Goal: Information Seeking & Learning: Learn about a topic

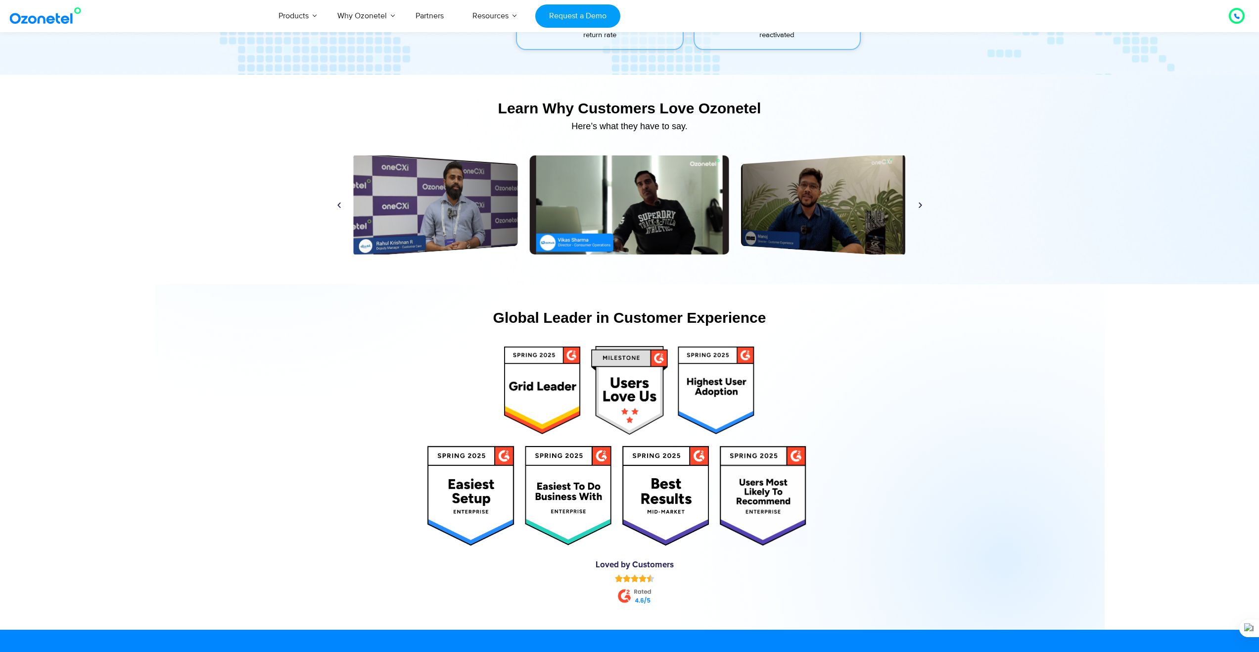
scroll to position [4652, 0]
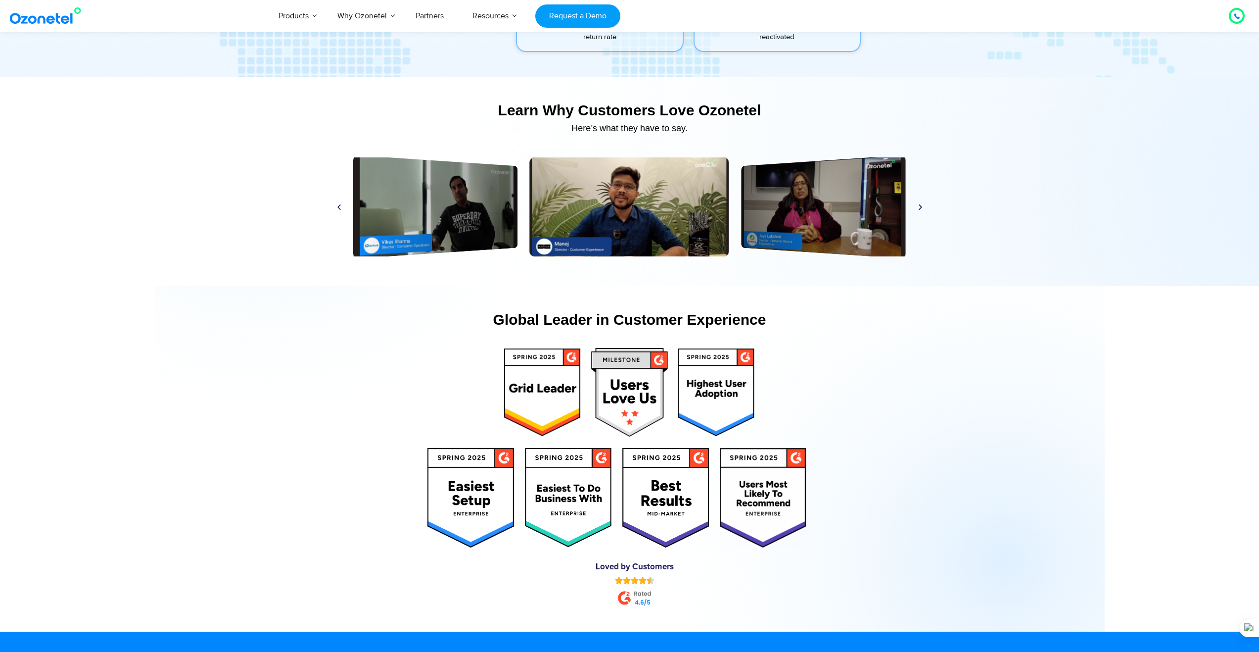
click at [344, 206] on div "Play Play Play Play Play Play Play Play Play Play Play Play" at bounding box center [630, 206] width 599 height 99
click at [341, 206] on icon "Previous slide" at bounding box center [339, 206] width 7 height 7
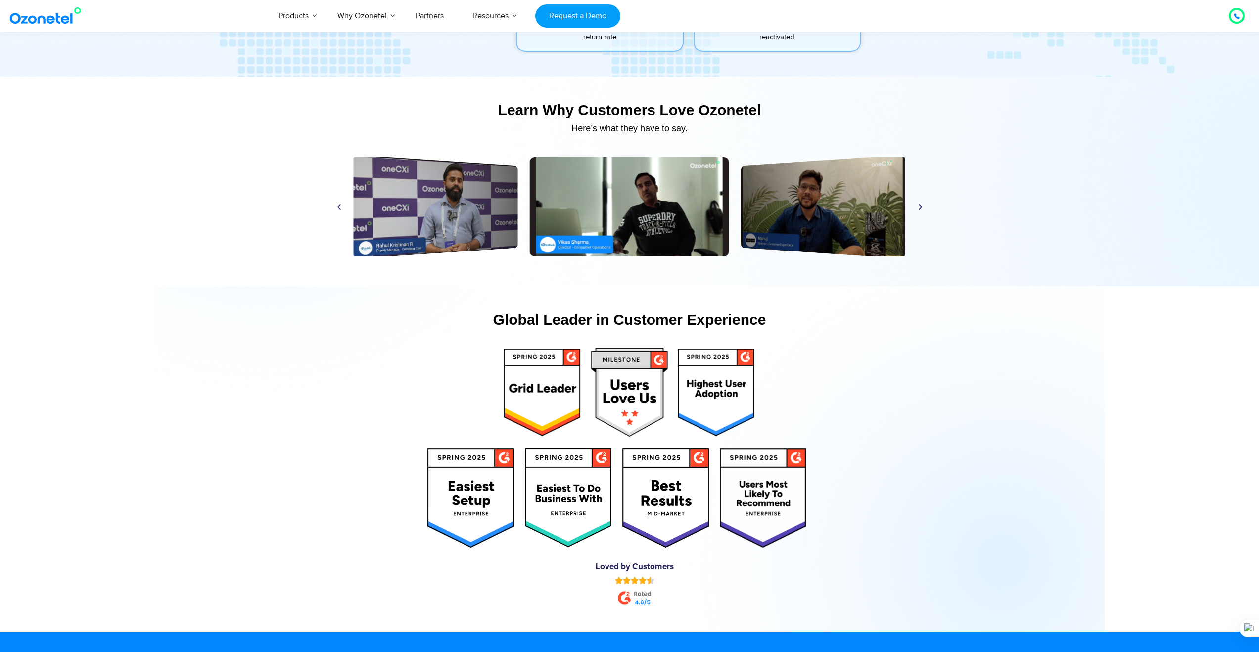
click at [341, 206] on icon "Previous slide" at bounding box center [339, 206] width 7 height 7
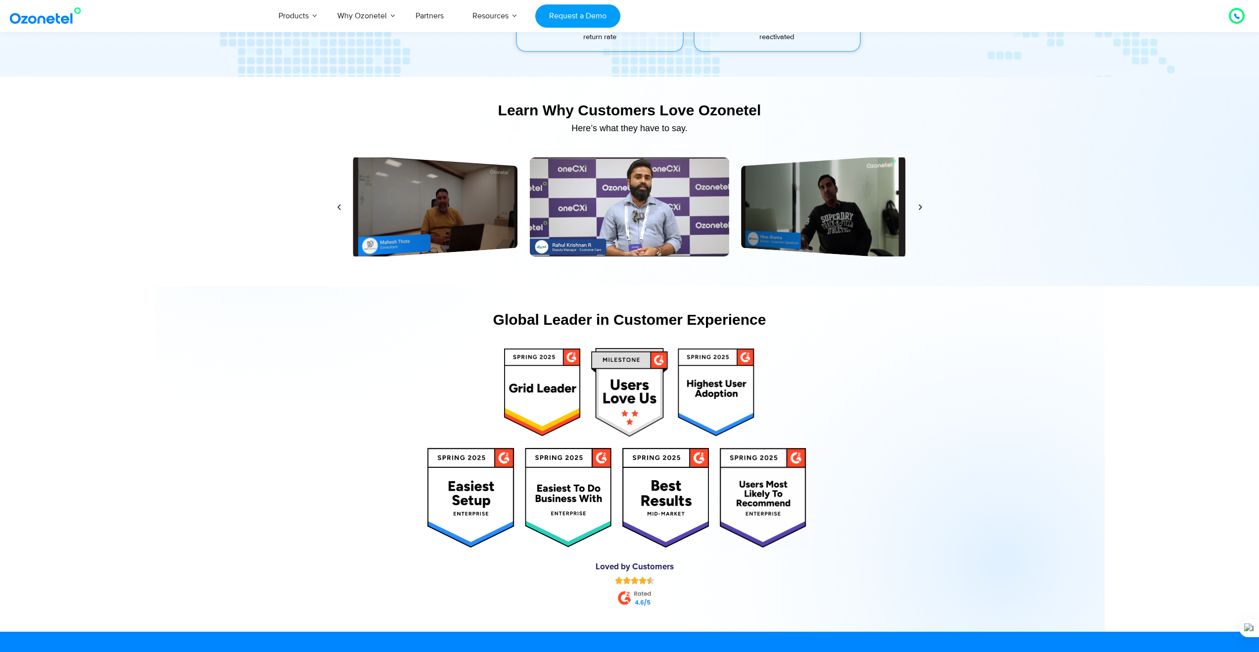
click at [341, 206] on icon "Previous slide" at bounding box center [339, 206] width 7 height 7
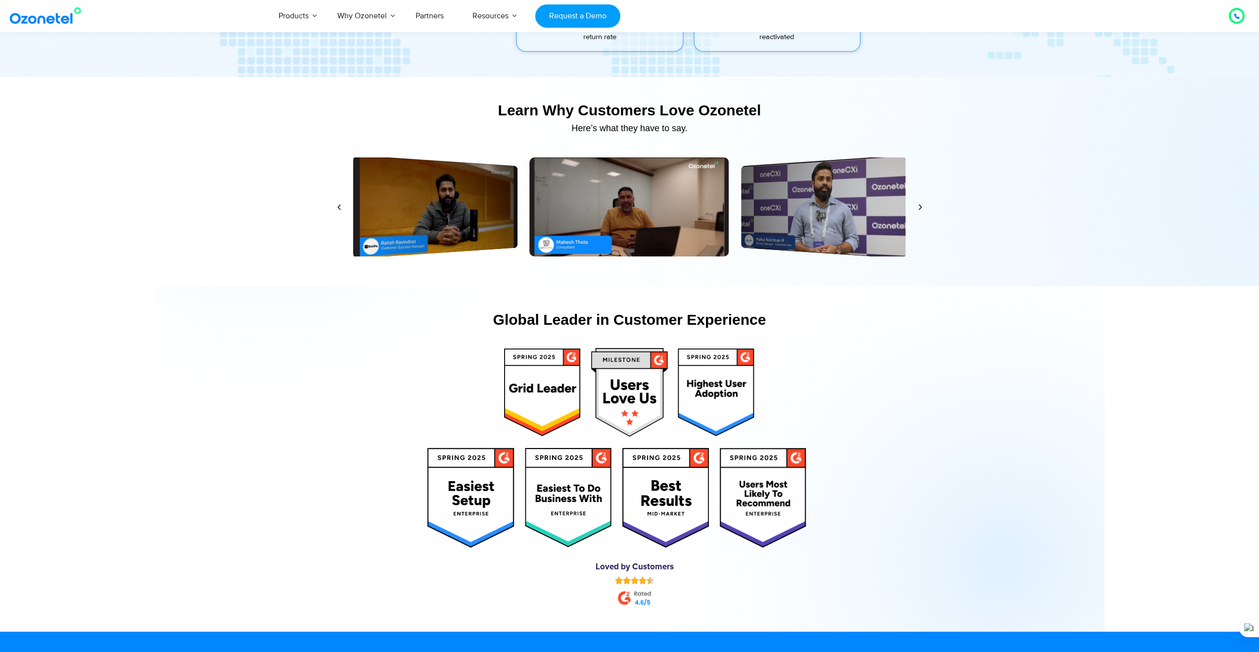
click at [341, 206] on icon "Previous slide" at bounding box center [339, 206] width 7 height 7
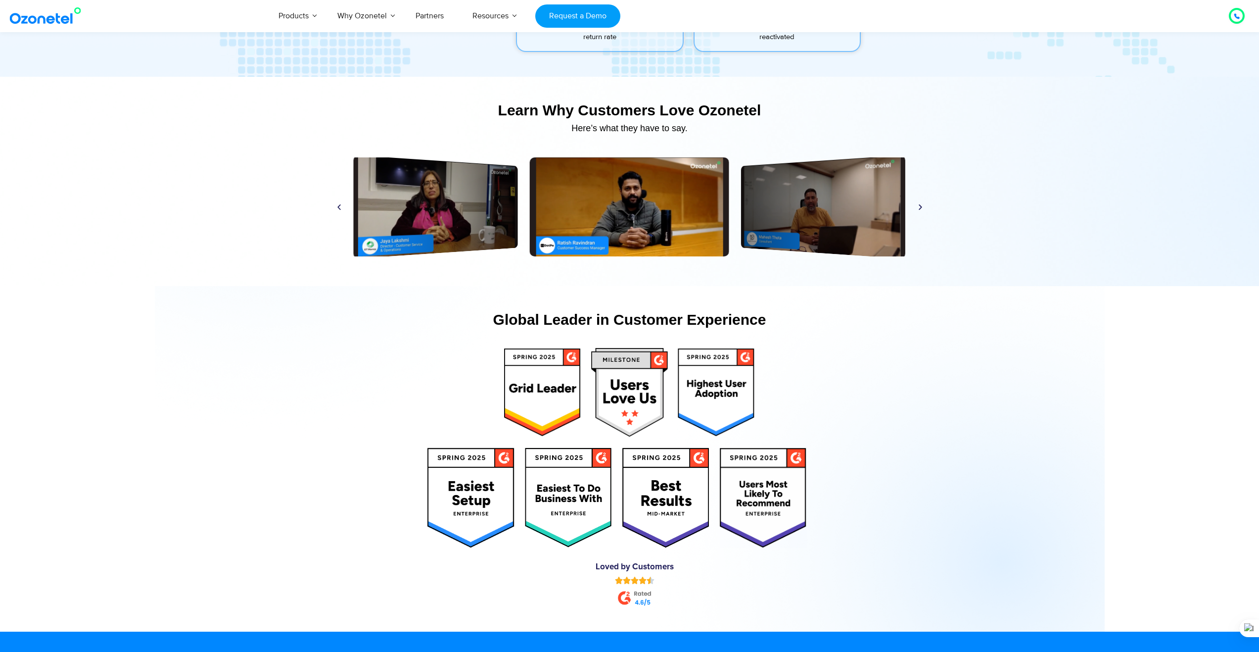
click at [341, 206] on icon "Previous slide" at bounding box center [339, 206] width 7 height 7
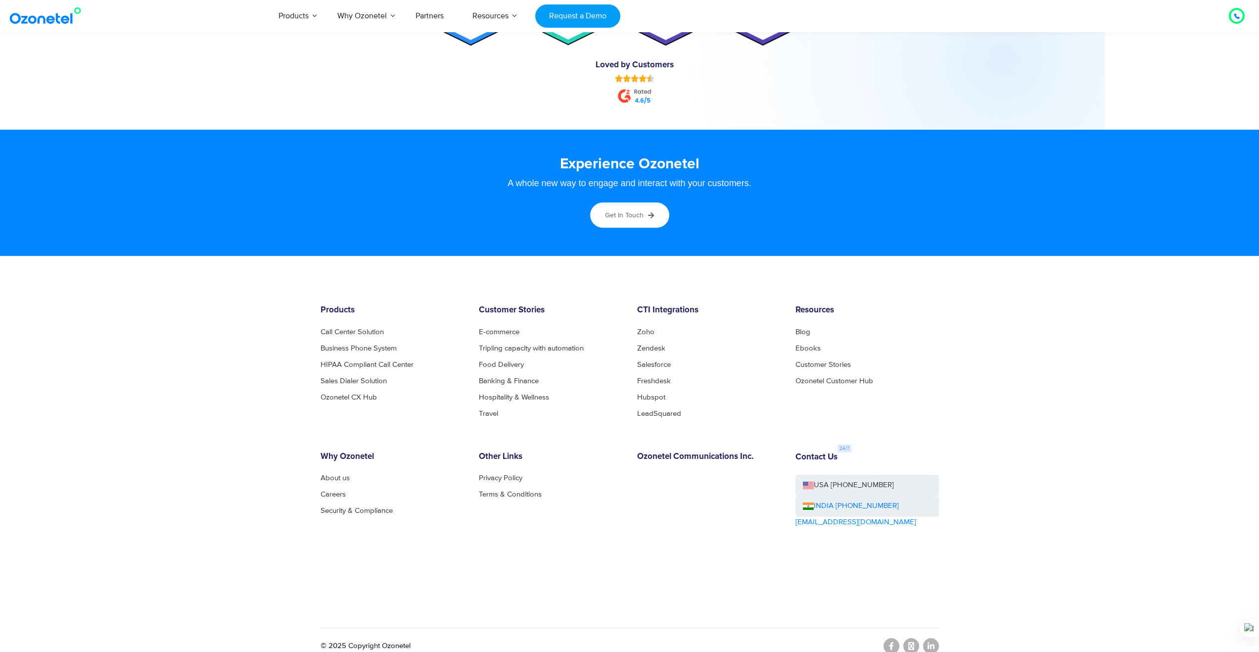
scroll to position [5166, 0]
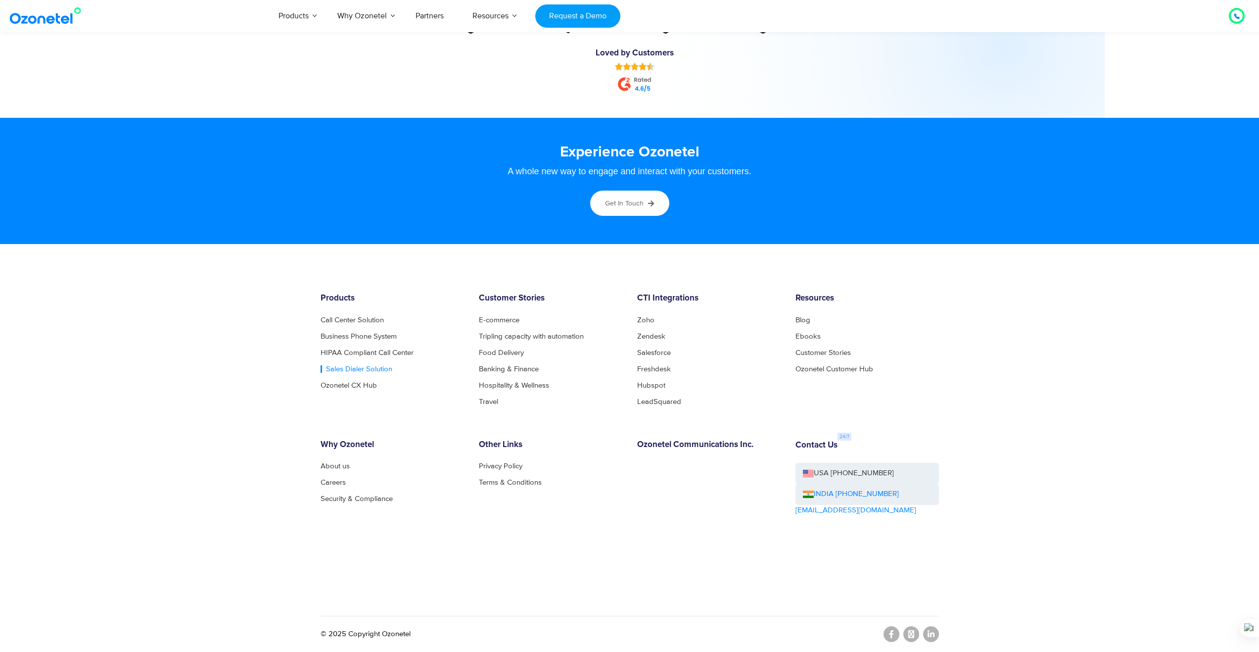
click at [347, 365] on link "Sales Dialer Solution" at bounding box center [357, 368] width 72 height 7
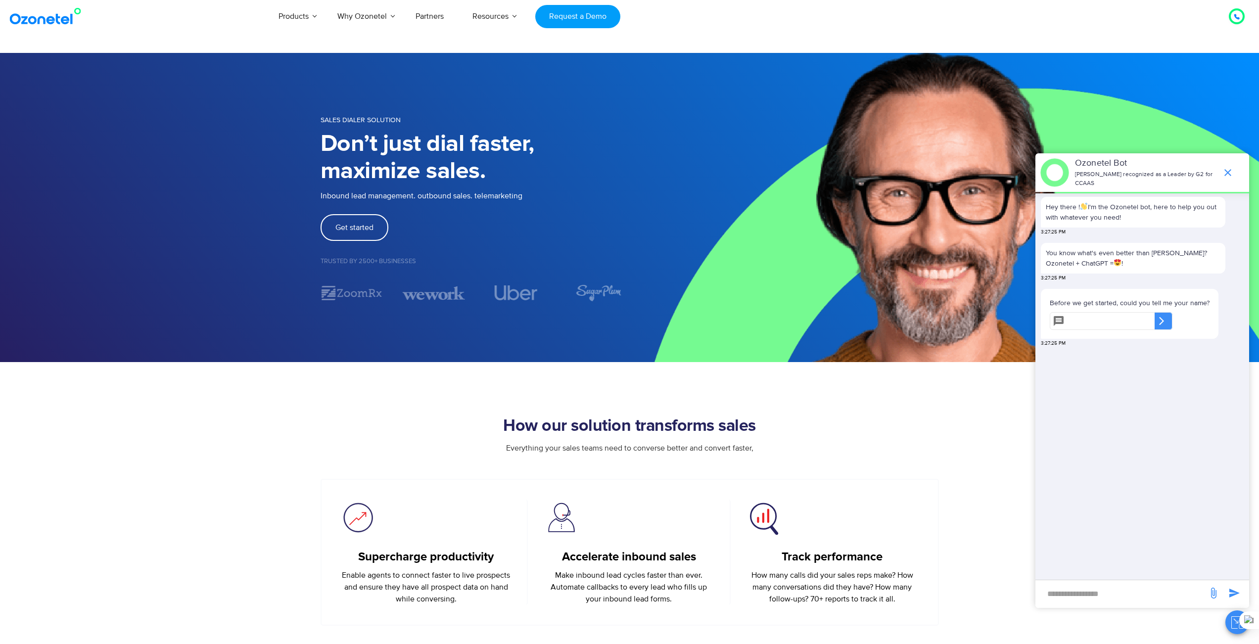
click at [880, 395] on section "How our solution transforms sales Everything your sales teams need to converse …" at bounding box center [629, 494] width 1259 height 264
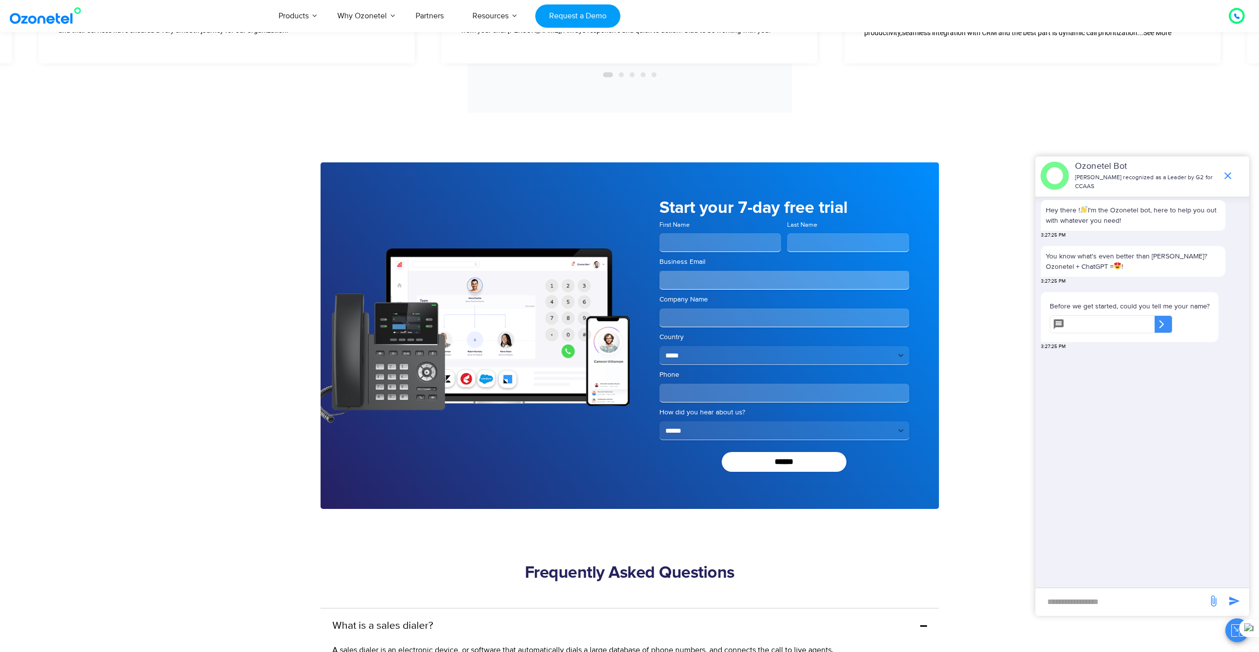
scroll to position [2722, 0]
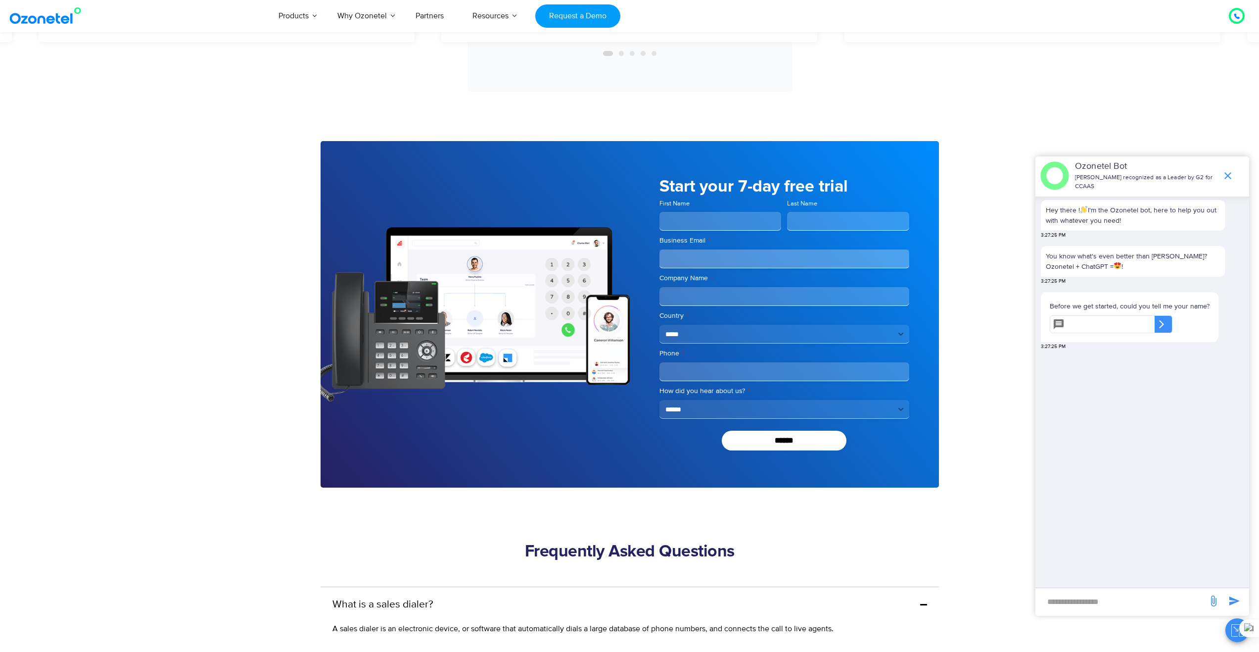
click at [711, 331] on select "**********" at bounding box center [785, 334] width 250 height 19
click at [521, 429] on div at bounding box center [475, 314] width 309 height 347
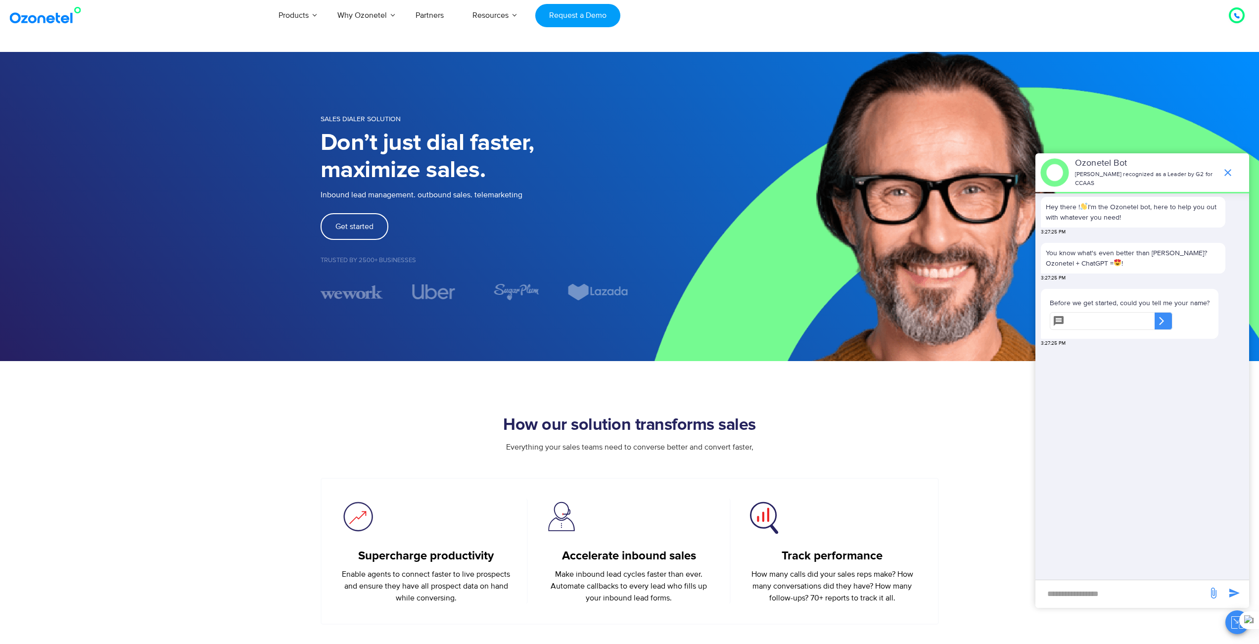
scroll to position [0, 0]
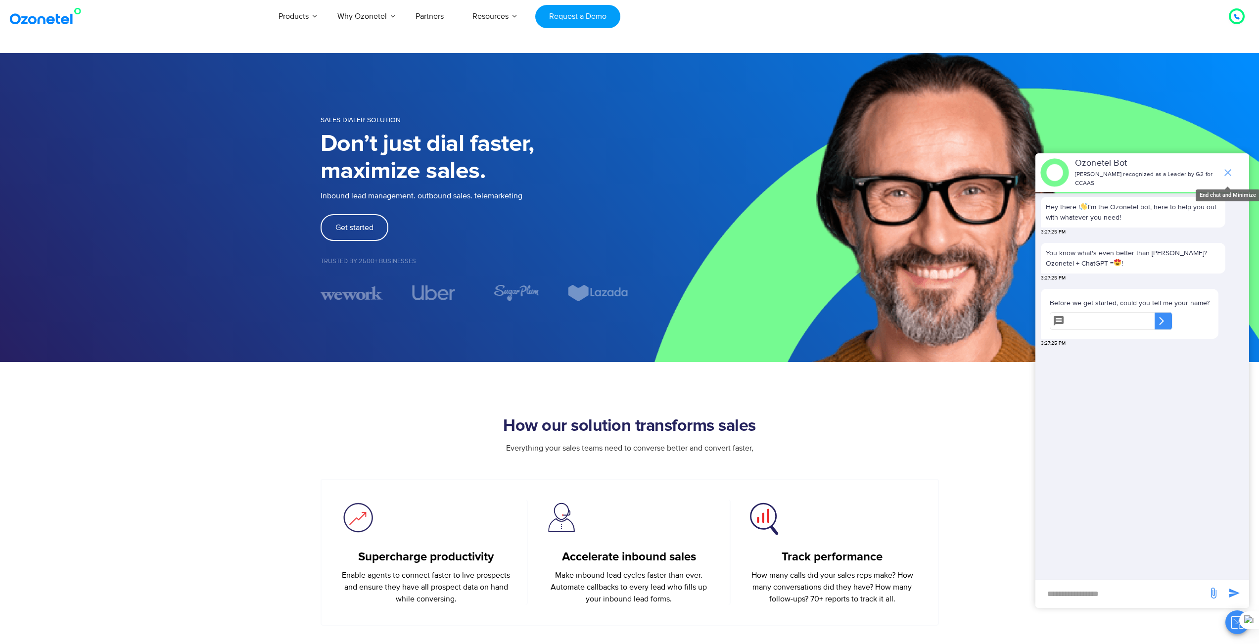
click at [1229, 167] on icon "end chat or minimize" at bounding box center [1228, 173] width 12 height 12
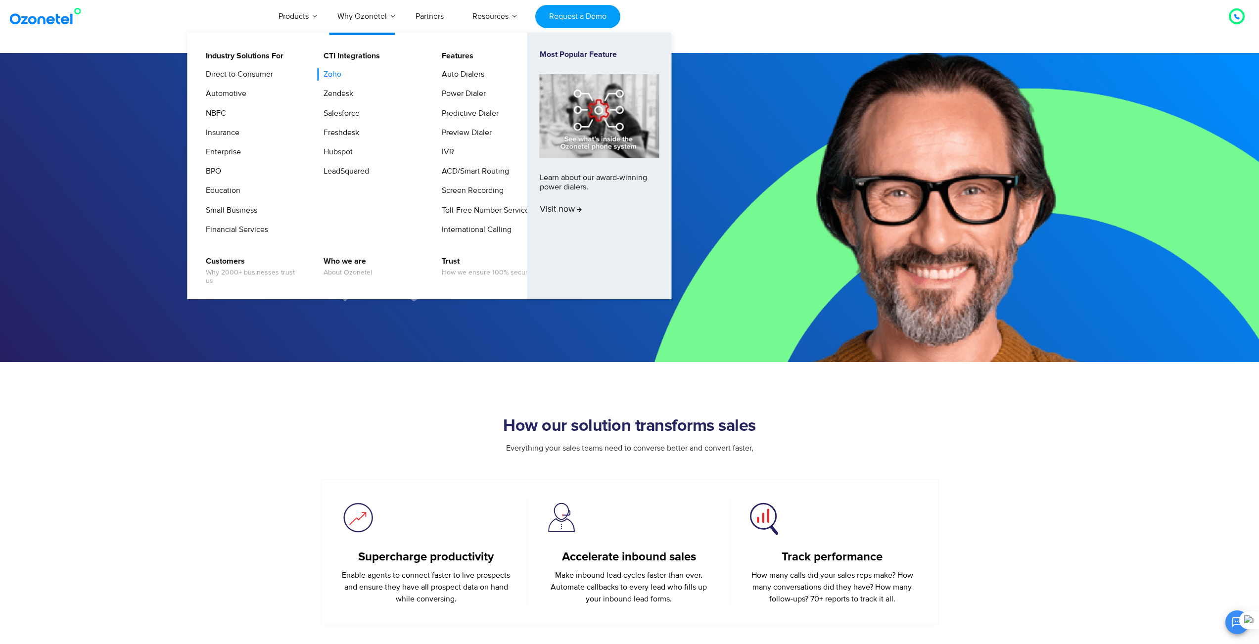
click at [336, 74] on link "Zoho" at bounding box center [330, 74] width 26 height 12
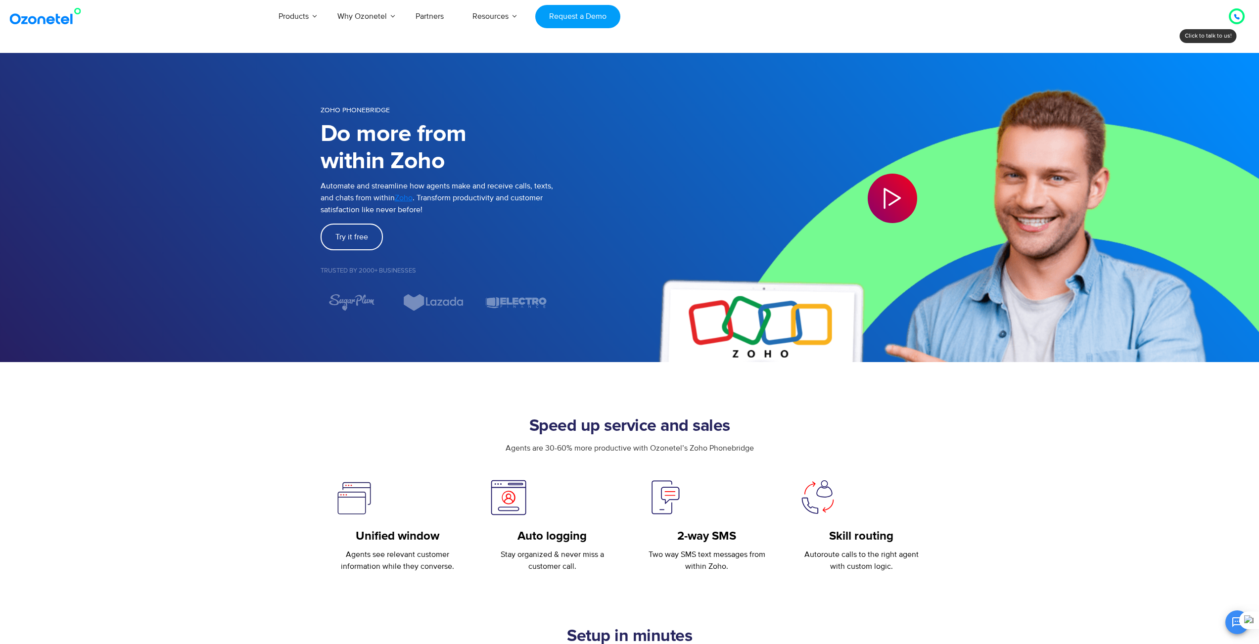
click at [1237, 12] on div at bounding box center [1237, 16] width 6 height 12
click at [1235, 15] on icon at bounding box center [1237, 16] width 5 height 5
click at [1237, 13] on div at bounding box center [1237, 16] width 6 height 12
click at [1236, 17] on icon at bounding box center [1237, 16] width 5 height 5
click at [1236, 13] on div at bounding box center [1237, 16] width 6 height 12
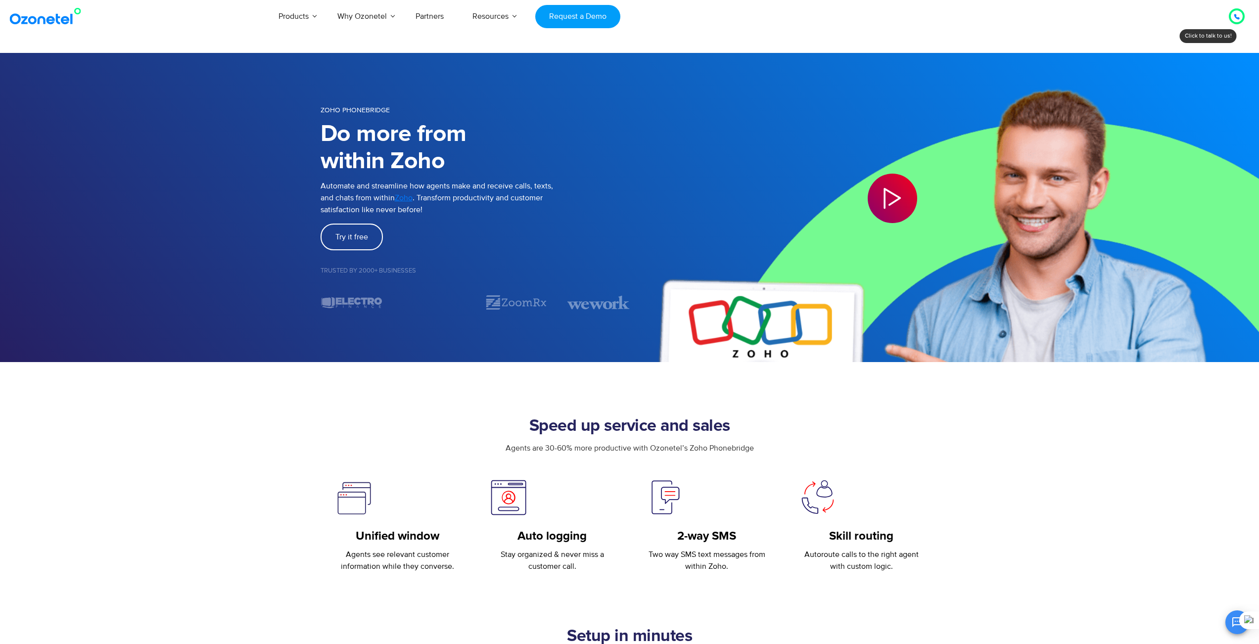
click at [1237, 15] on icon at bounding box center [1237, 16] width 5 height 5
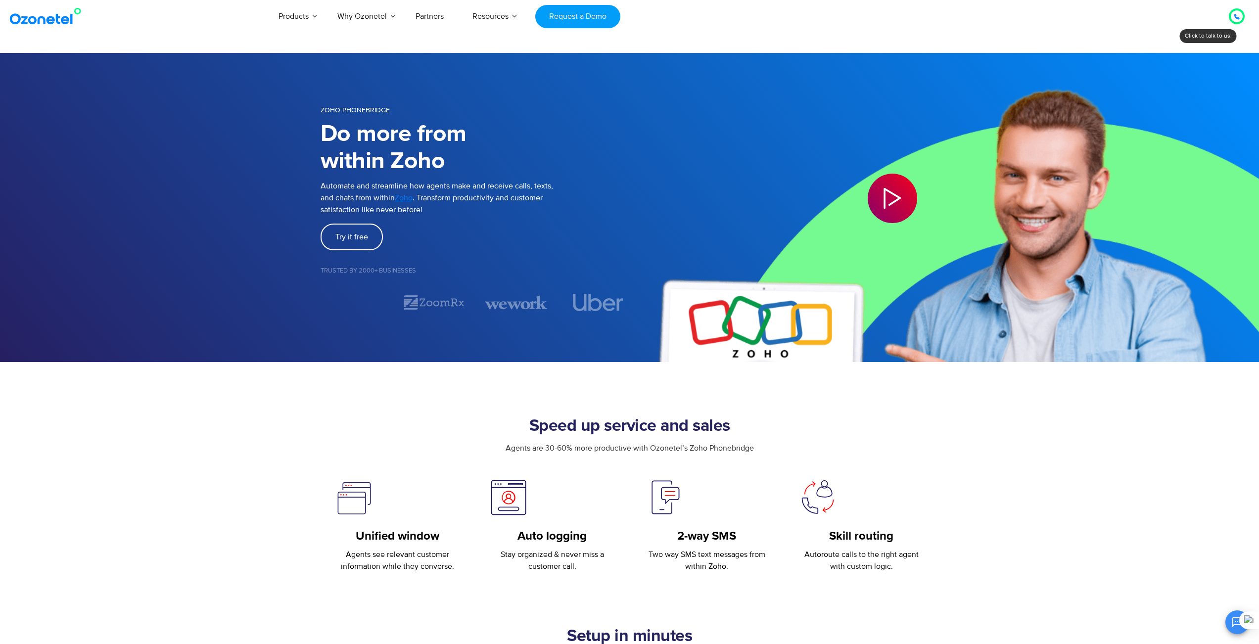
click at [1237, 16] on div "Click to talk to us! Call in progress..." at bounding box center [1237, 16] width 0 height 0
click at [1234, 19] on icon at bounding box center [1237, 17] width 6 height 6
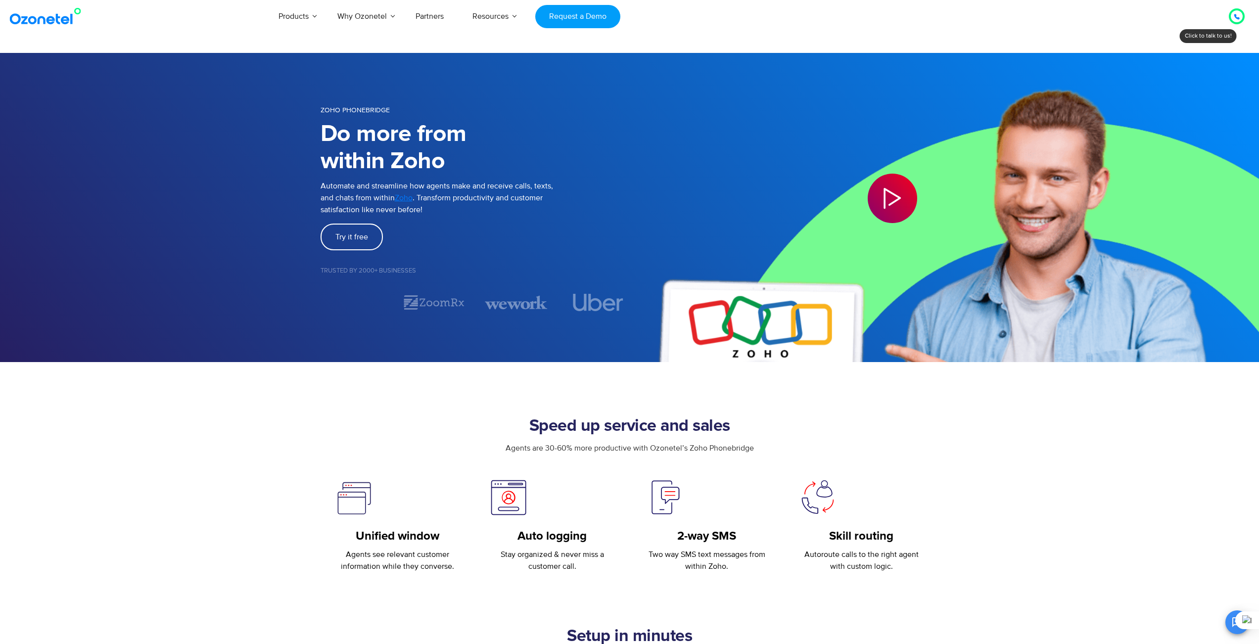
click at [1236, 18] on icon at bounding box center [1237, 16] width 5 height 5
click at [1234, 13] on div at bounding box center [1237, 16] width 6 height 12
drag, startPoint x: 916, startPoint y: 26, endPoint x: 799, endPoint y: 11, distance: 118.3
click at [916, 26] on div "Products AI & CX Voice AI Agents Agent Assist Voice of Customer Quality Audits …" at bounding box center [733, 16] width 1037 height 33
click at [48, 16] on img at bounding box center [47, 16] width 80 height 18
